Goal: Answer question/provide support

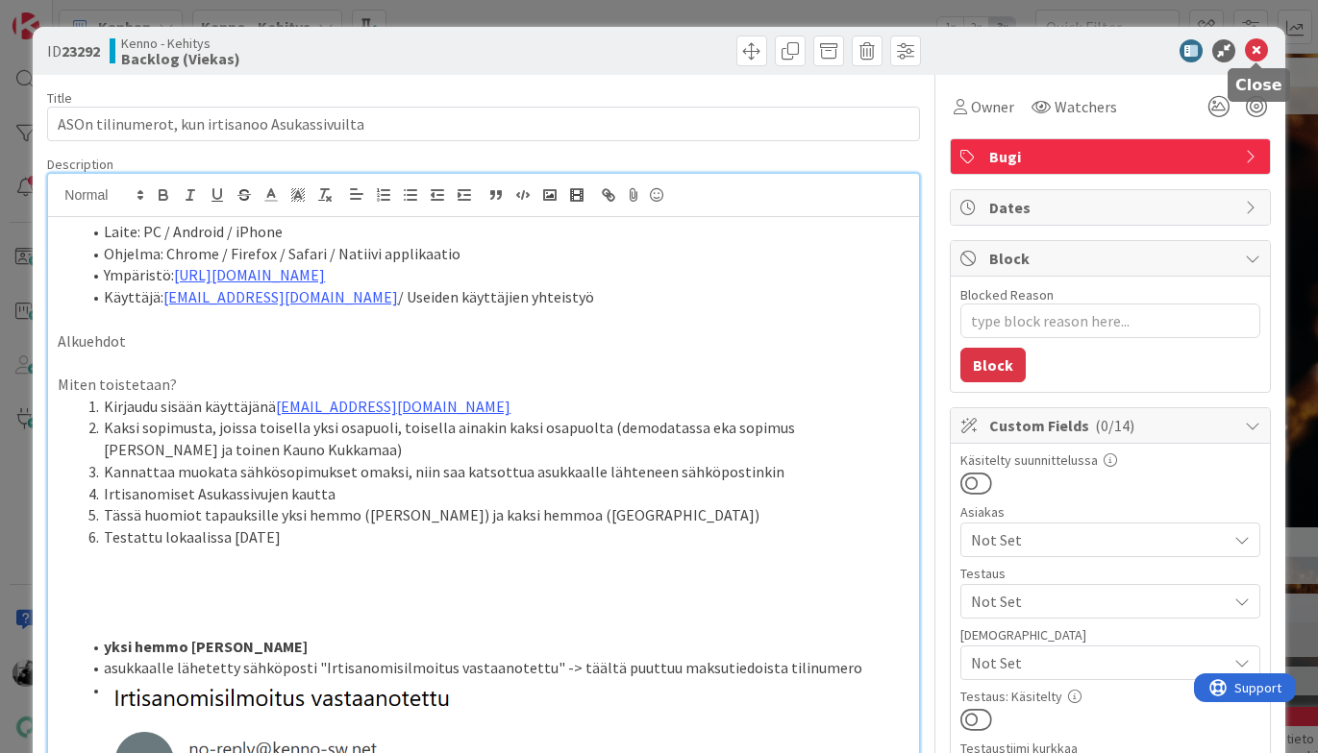
click at [1259, 43] on icon at bounding box center [1256, 50] width 23 height 23
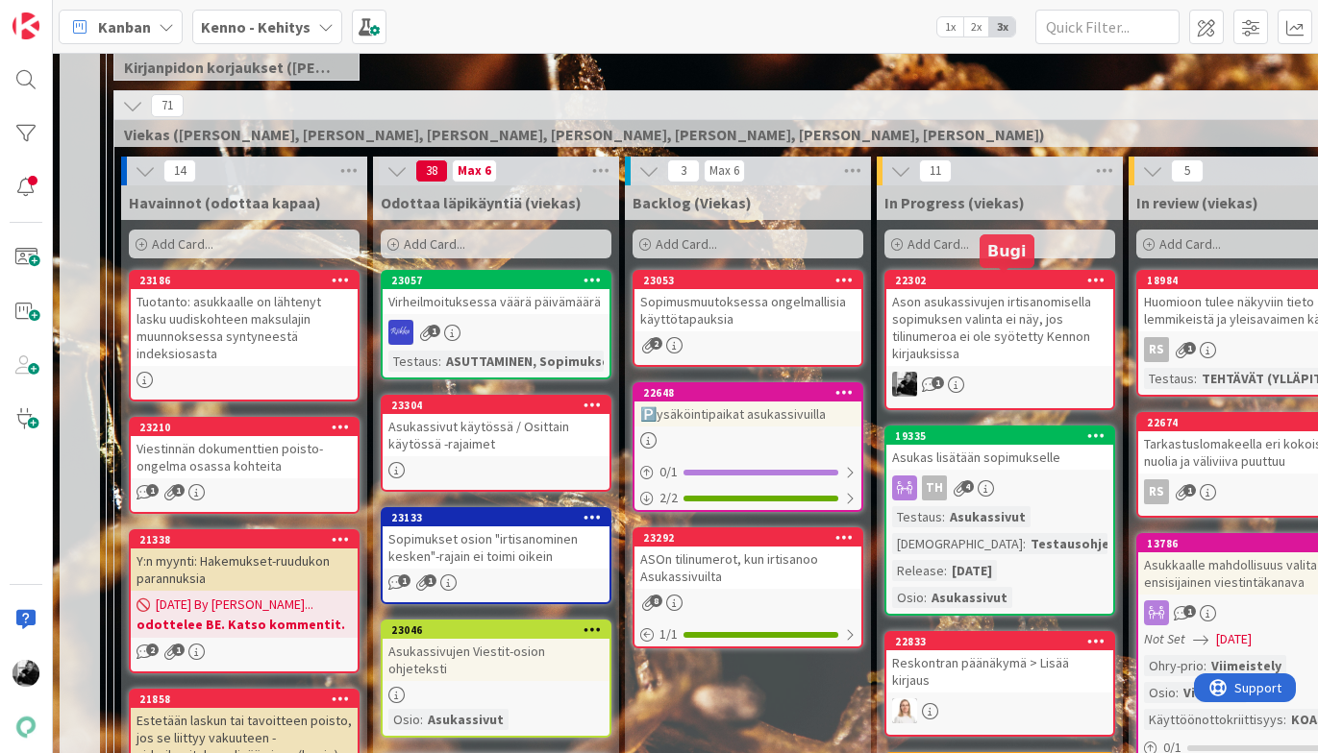
click at [982, 326] on div "Ason asukassivujen irtisanomisella sopimuksen valinta ei näy, jos tilinumeroa e…" at bounding box center [999, 327] width 227 height 77
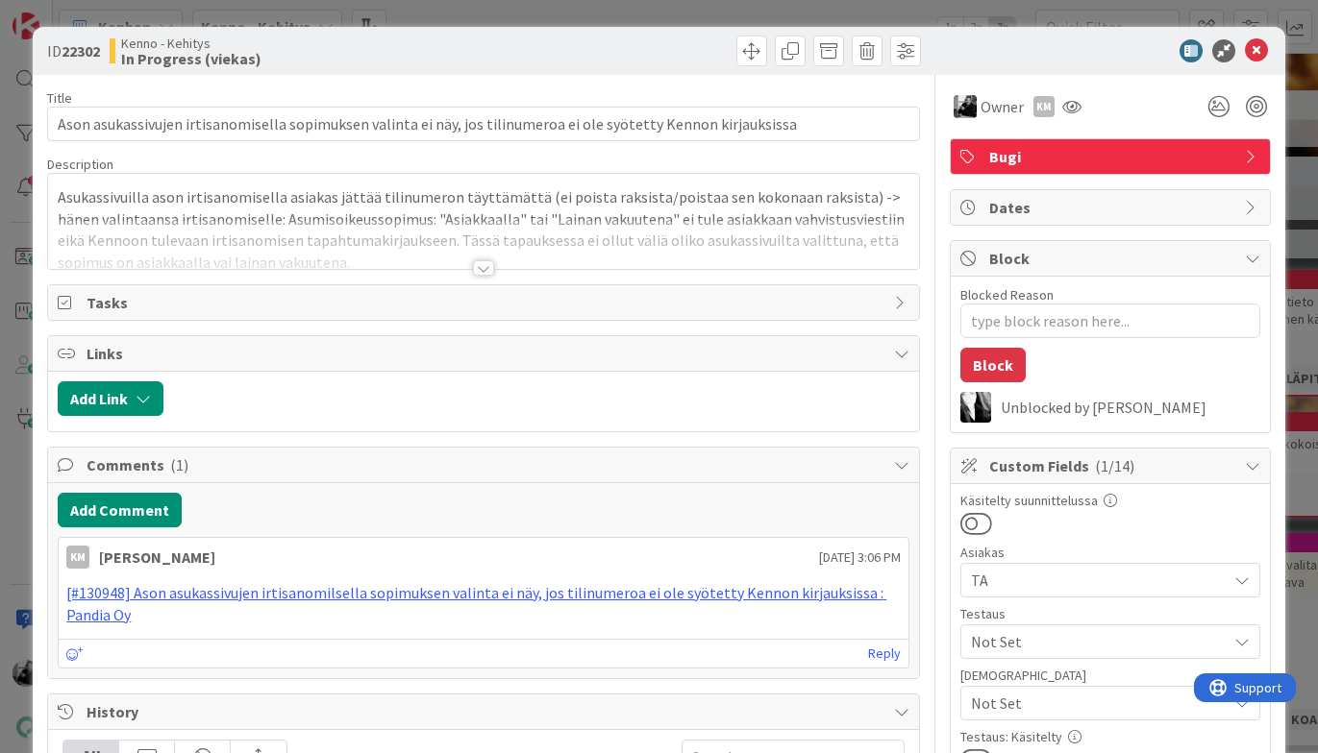
click at [479, 265] on div at bounding box center [483, 267] width 21 height 15
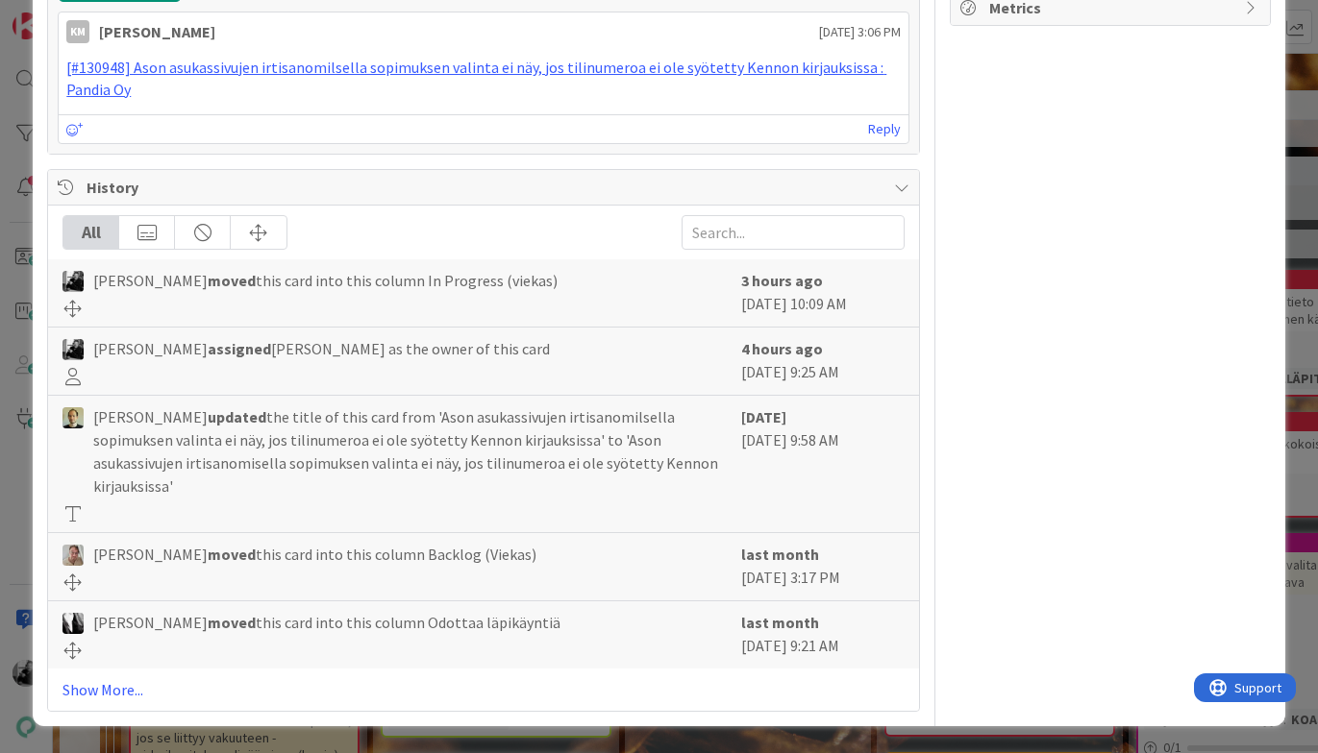
scroll to position [4909, 0]
drag, startPoint x: 58, startPoint y: 232, endPoint x: 882, endPoint y: 253, distance: 824.8
copy div "Asukassivuilla ason irtisanomisella asiakas jättää tilinumeron täyttämättä (ei …"
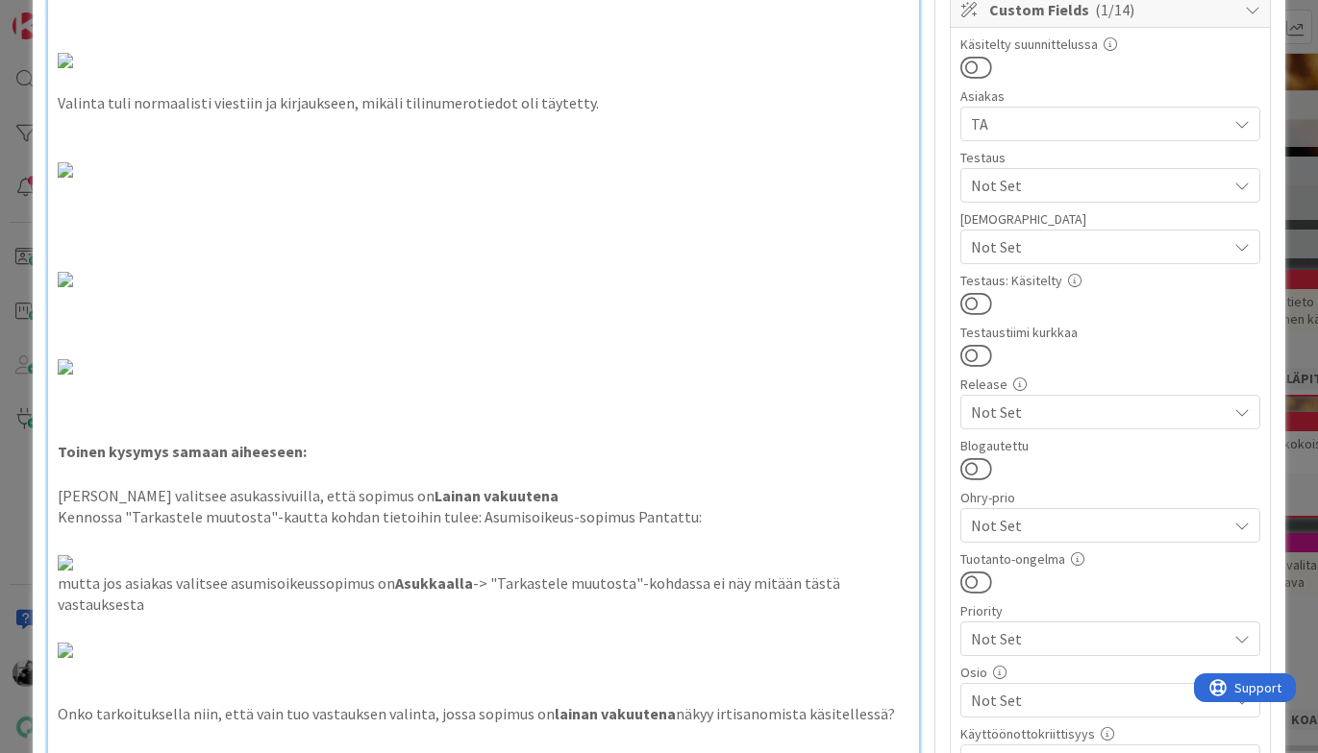
scroll to position [0, 0]
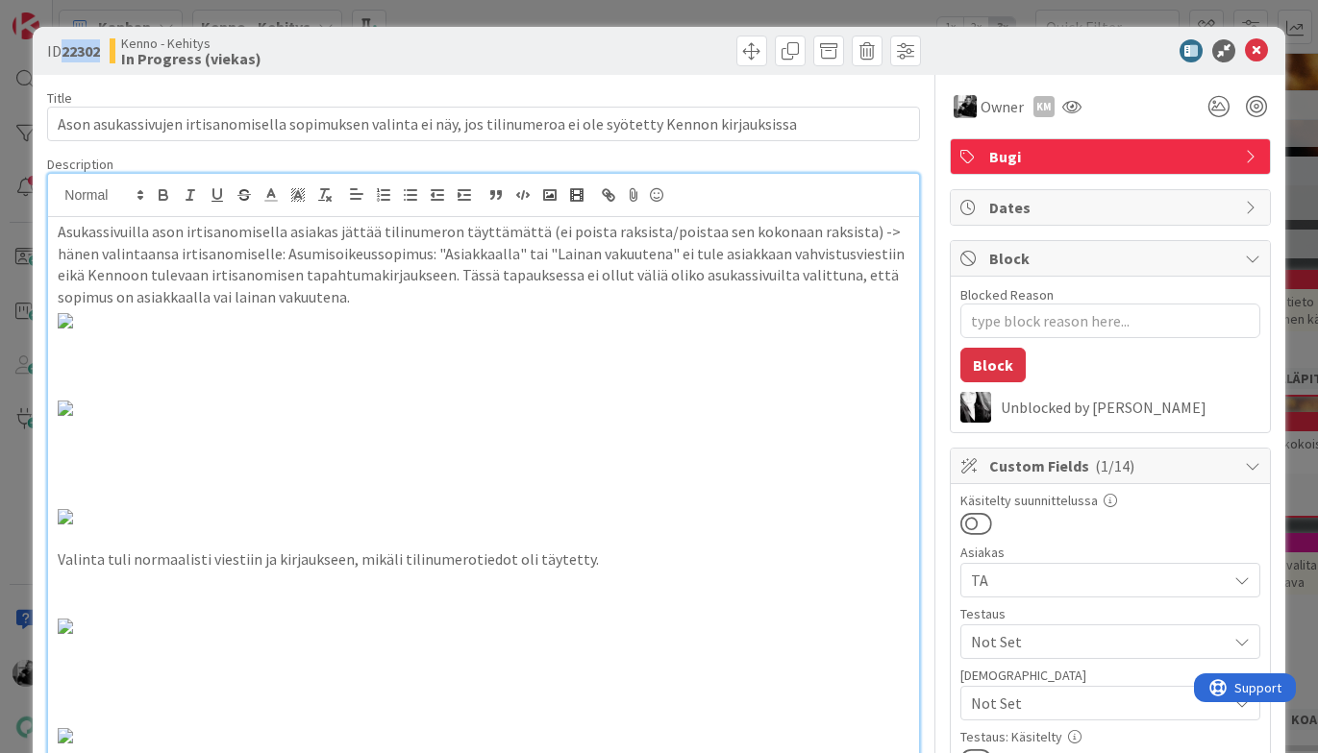
drag, startPoint x: 65, startPoint y: 53, endPoint x: 105, endPoint y: 53, distance: 39.4
click at [105, 53] on div "ID 22302 Kenno - Kehitys In Progress (viekas)" at bounding box center [263, 51] width 432 height 31
copy b "22302"
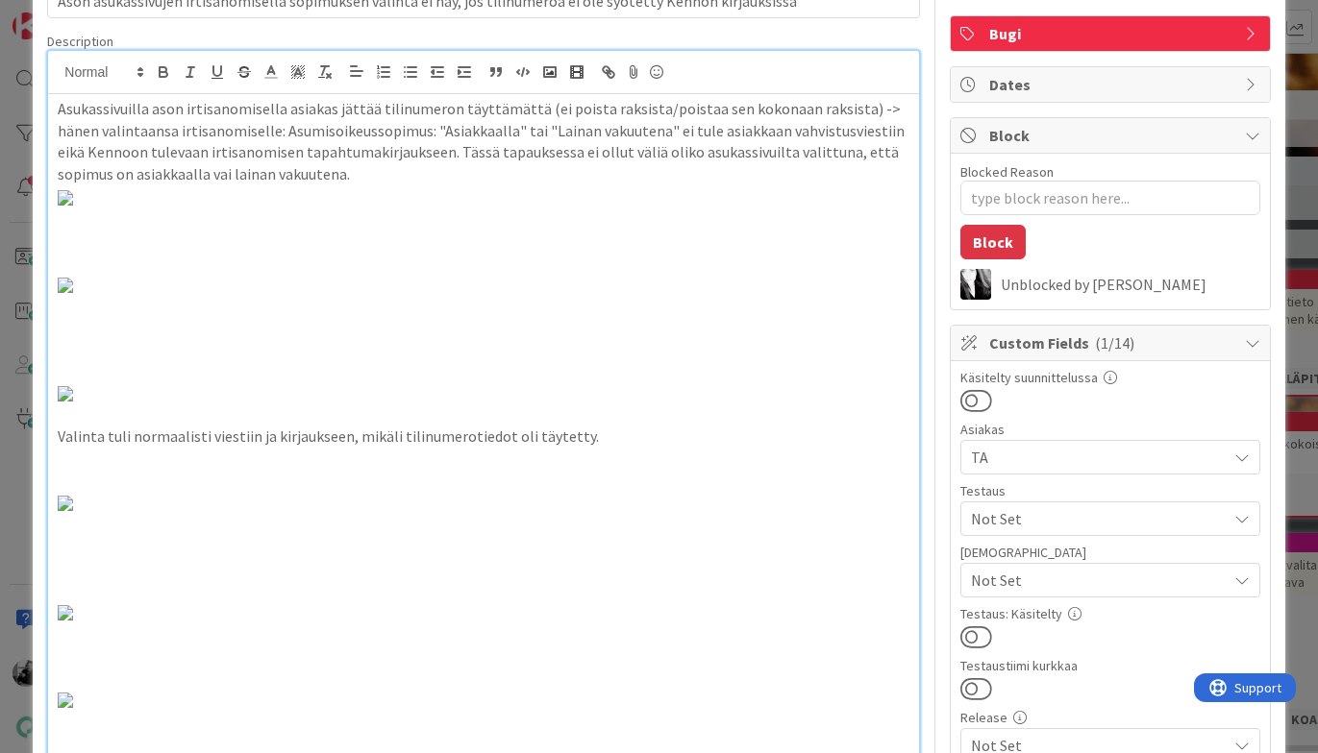
scroll to position [94, 0]
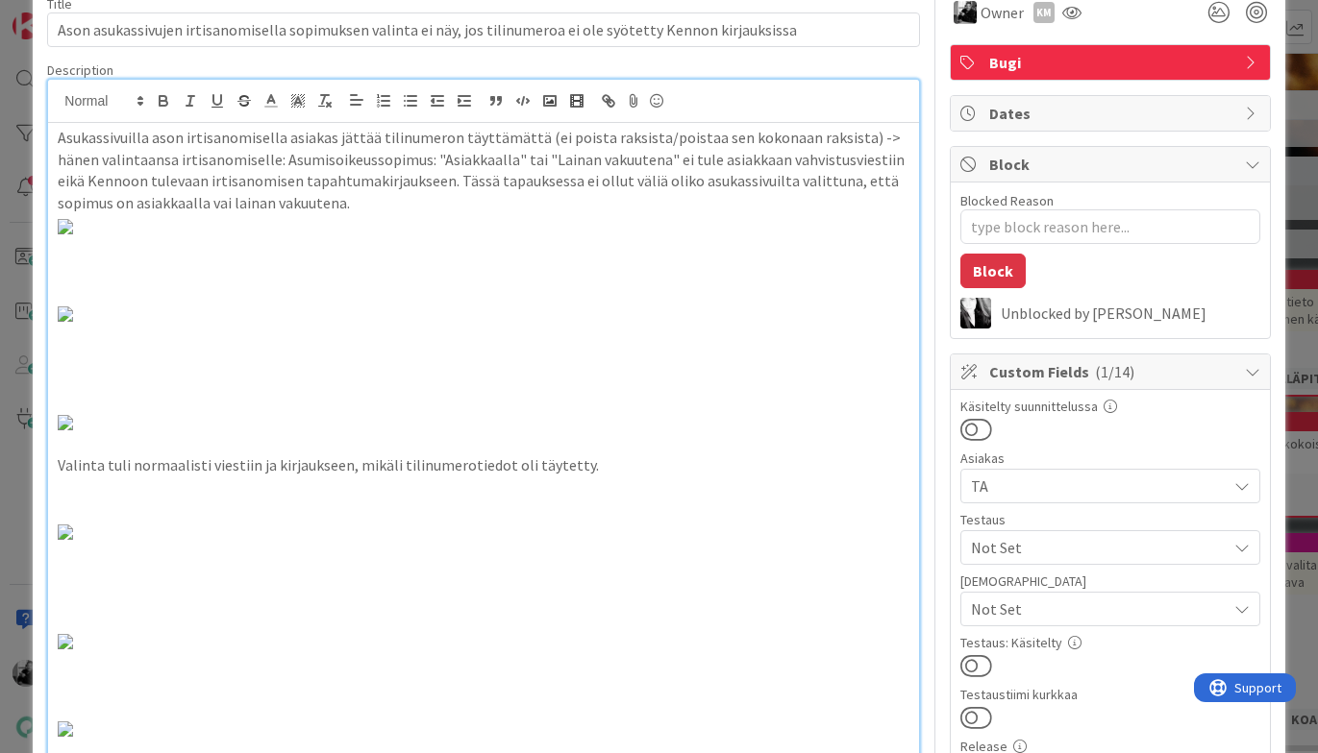
type textarea "x"
